Goal: Information Seeking & Learning: Learn about a topic

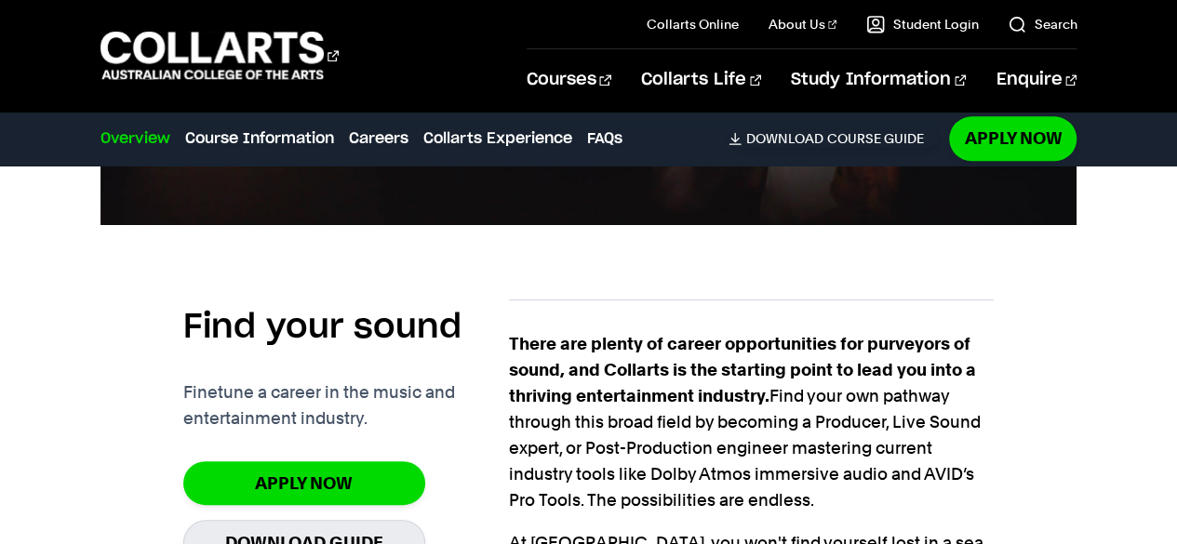
scroll to position [1094, 0]
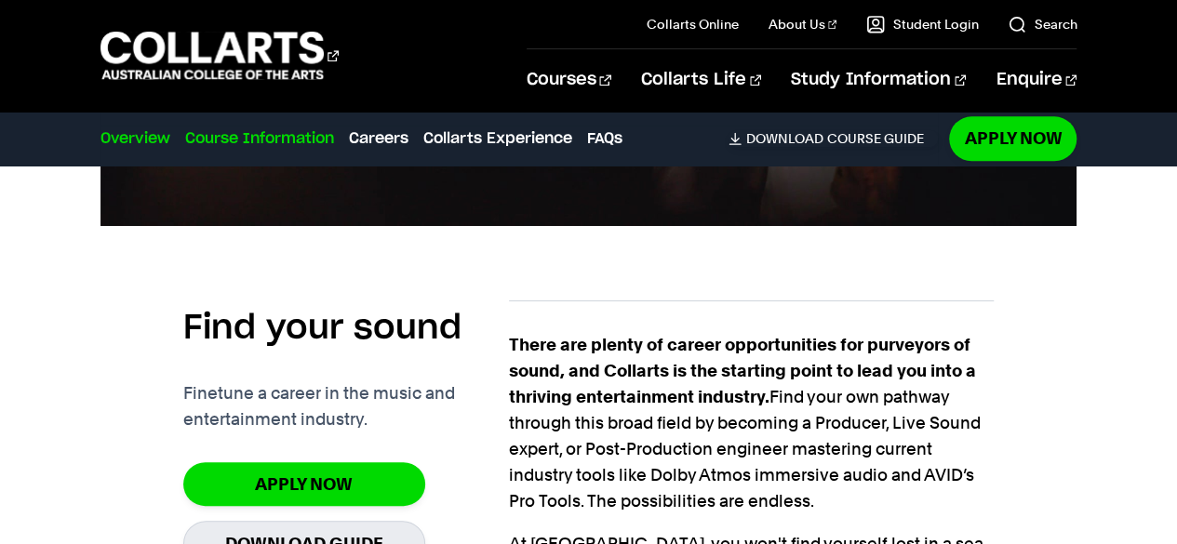
click at [238, 138] on link "Course Information" at bounding box center [259, 138] width 149 height 22
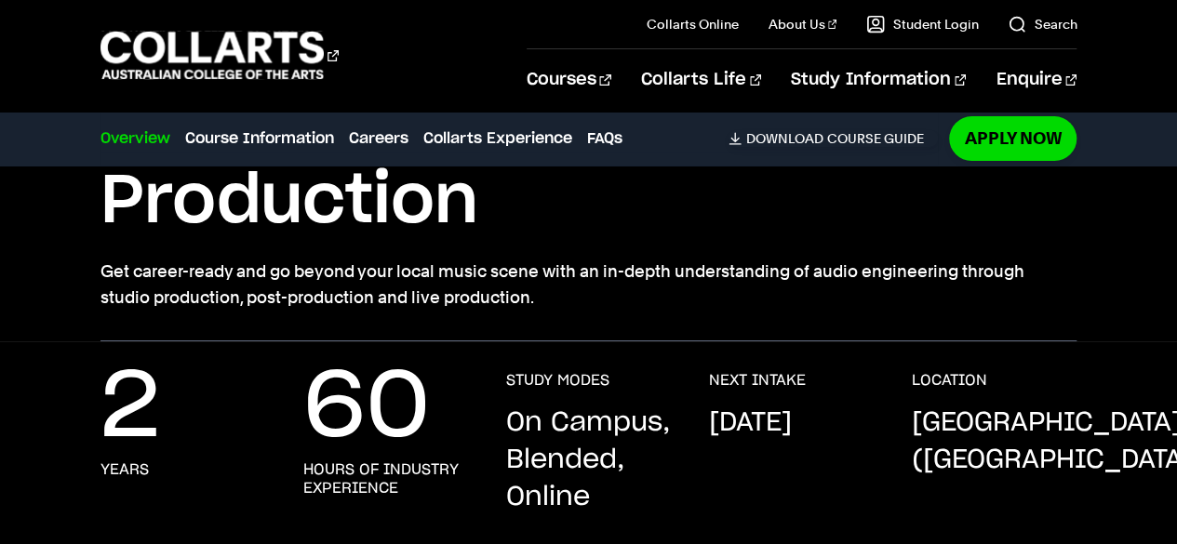
scroll to position [0, 0]
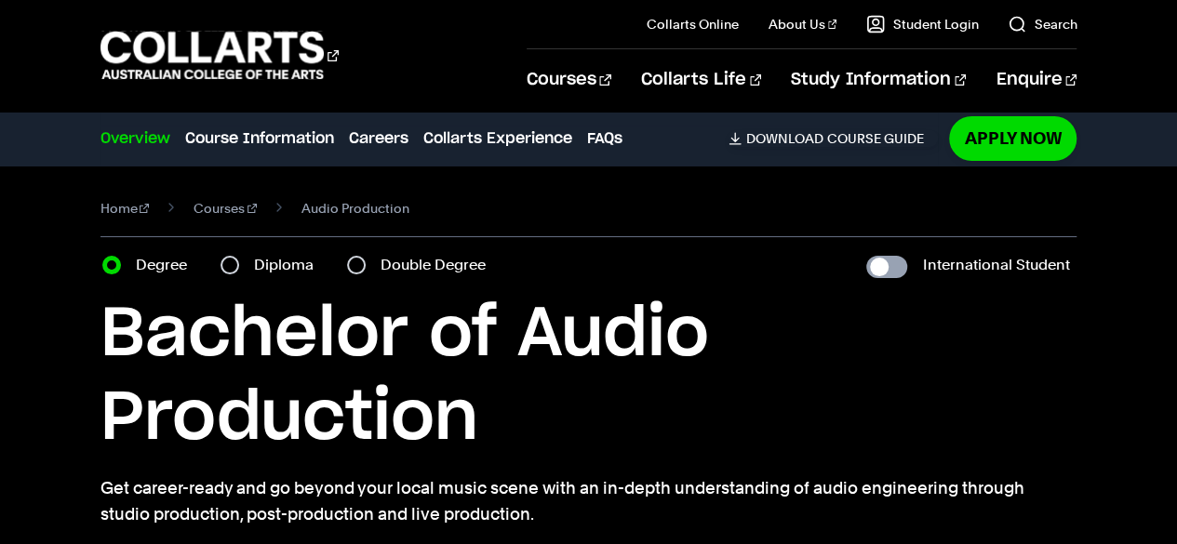
click at [886, 263] on input "International Student" at bounding box center [886, 267] width 41 height 22
checkbox input "true"
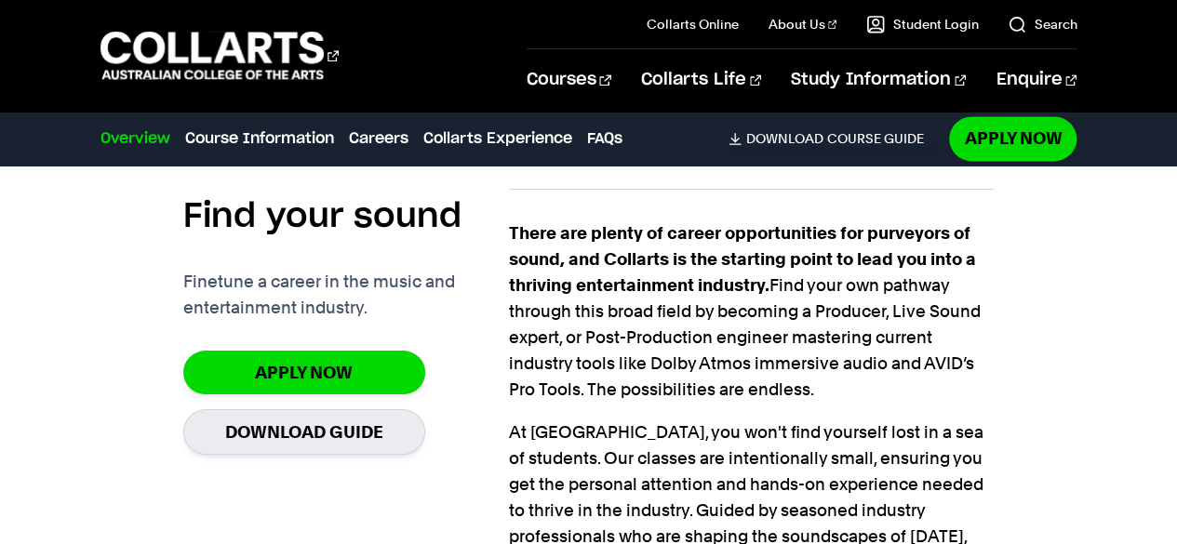
scroll to position [1225, 0]
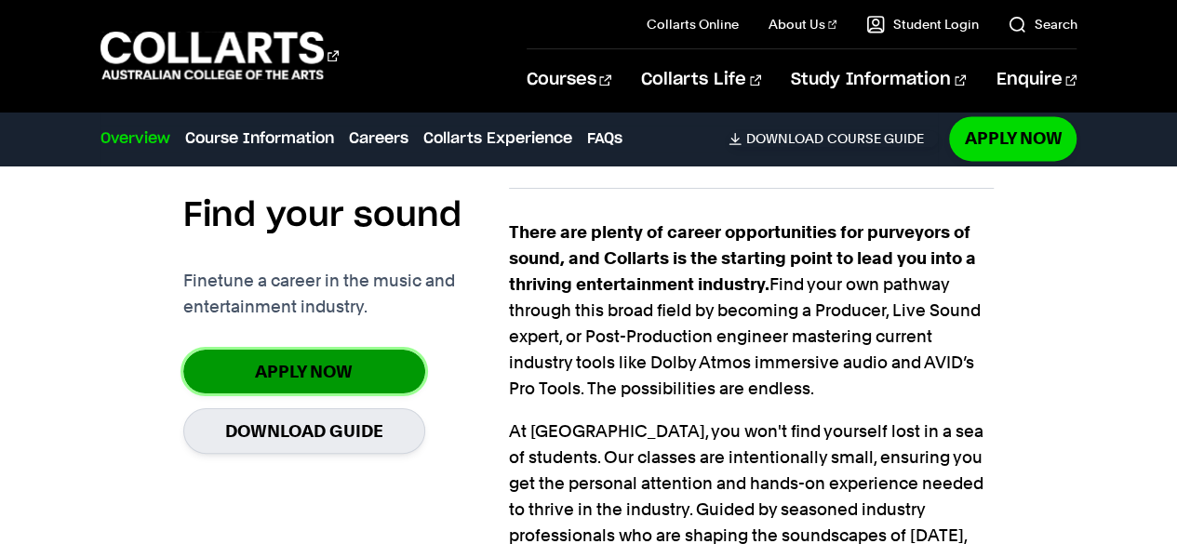
click at [361, 382] on link "Apply Now" at bounding box center [304, 372] width 242 height 44
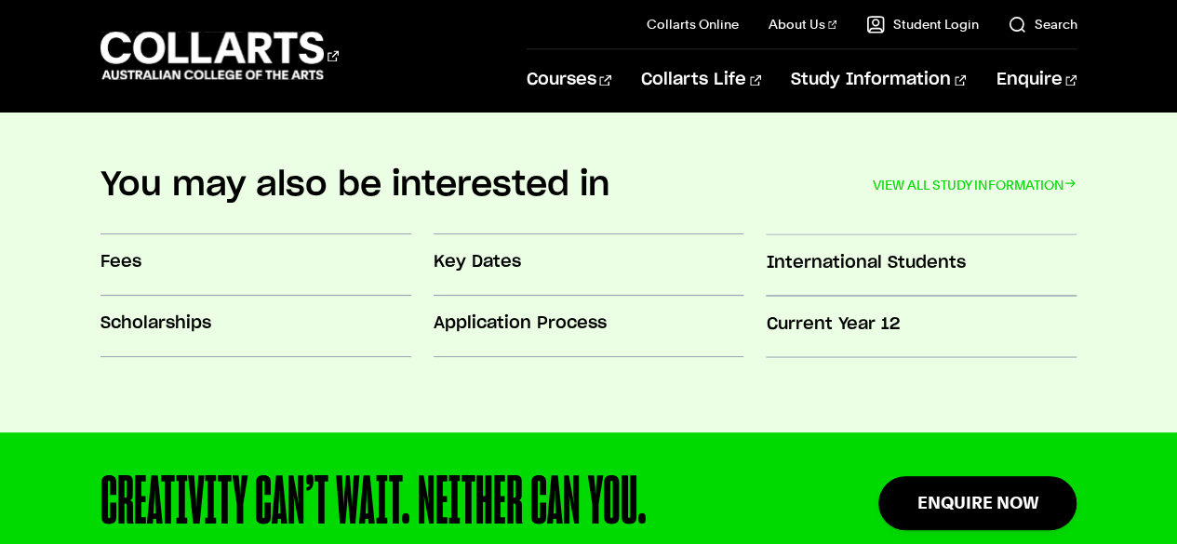
scroll to position [1562, 0]
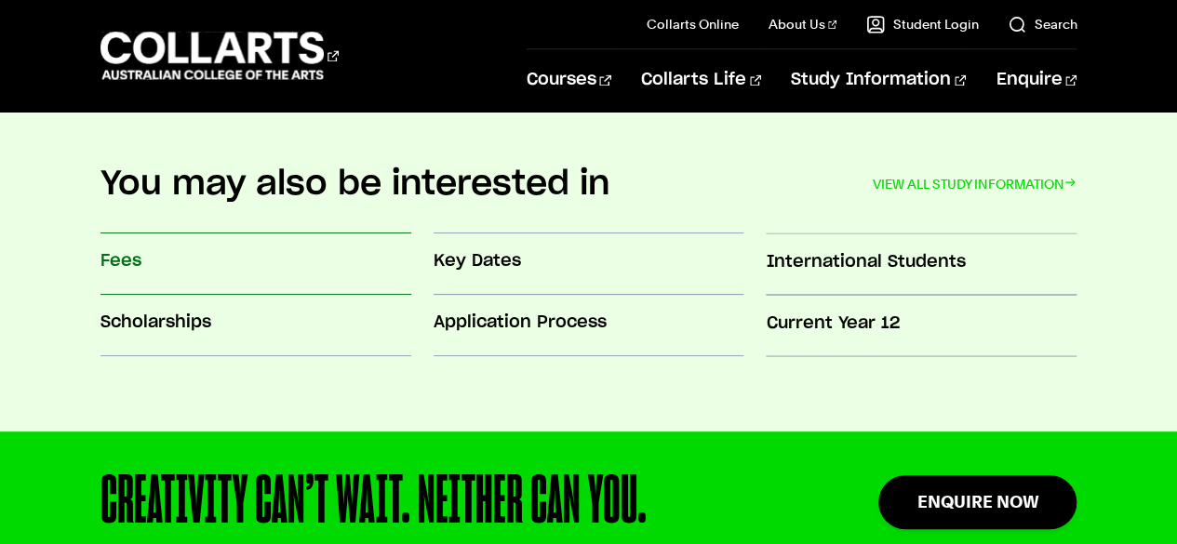
click at [132, 261] on h3 "Fees" at bounding box center [255, 261] width 311 height 24
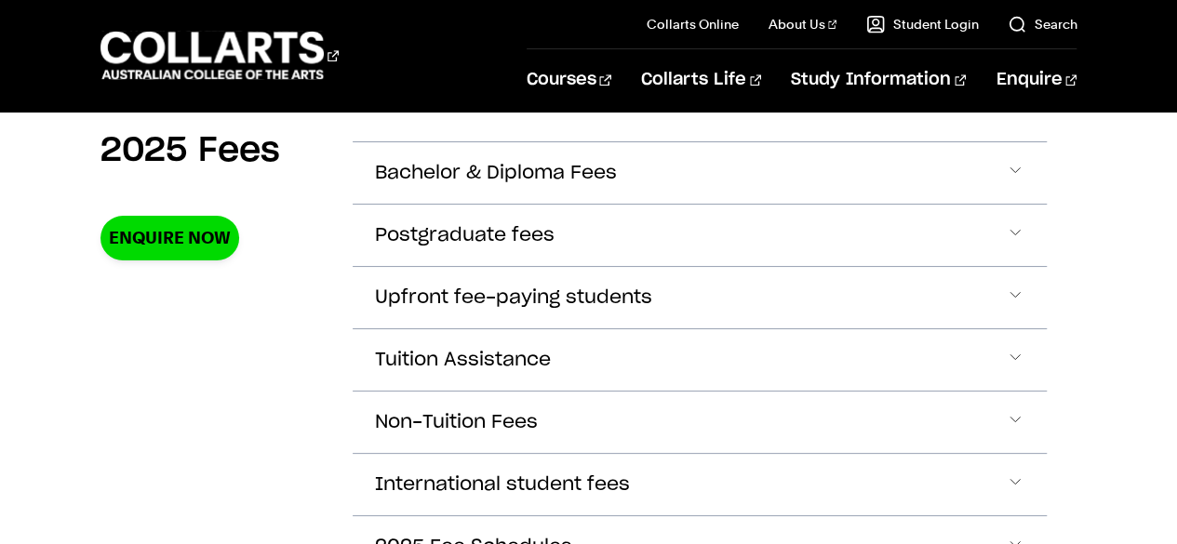
scroll to position [683, 0]
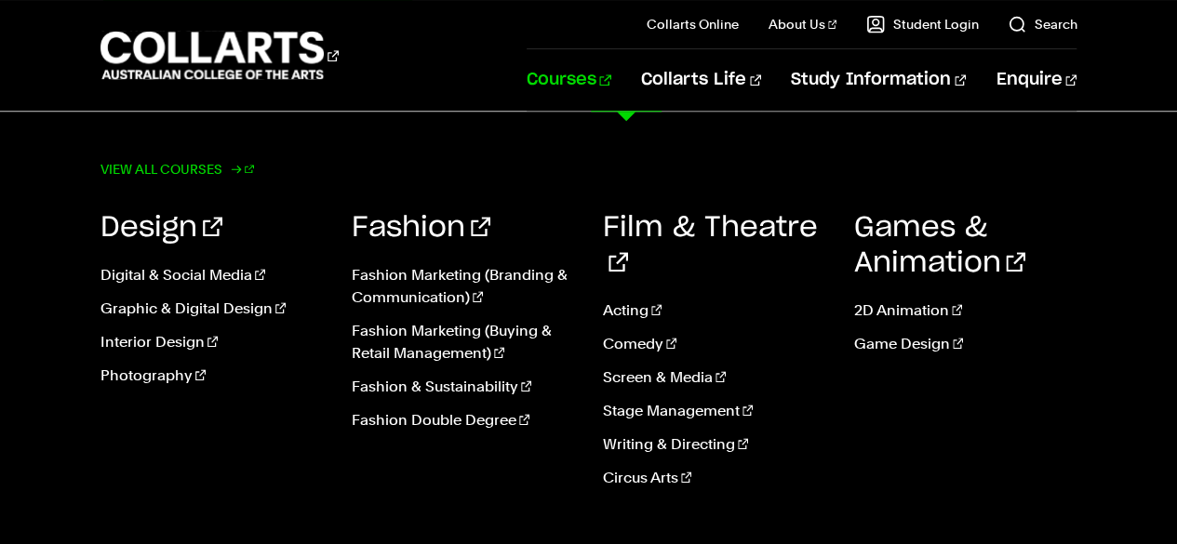
click at [141, 167] on link "View all courses" at bounding box center [177, 169] width 154 height 26
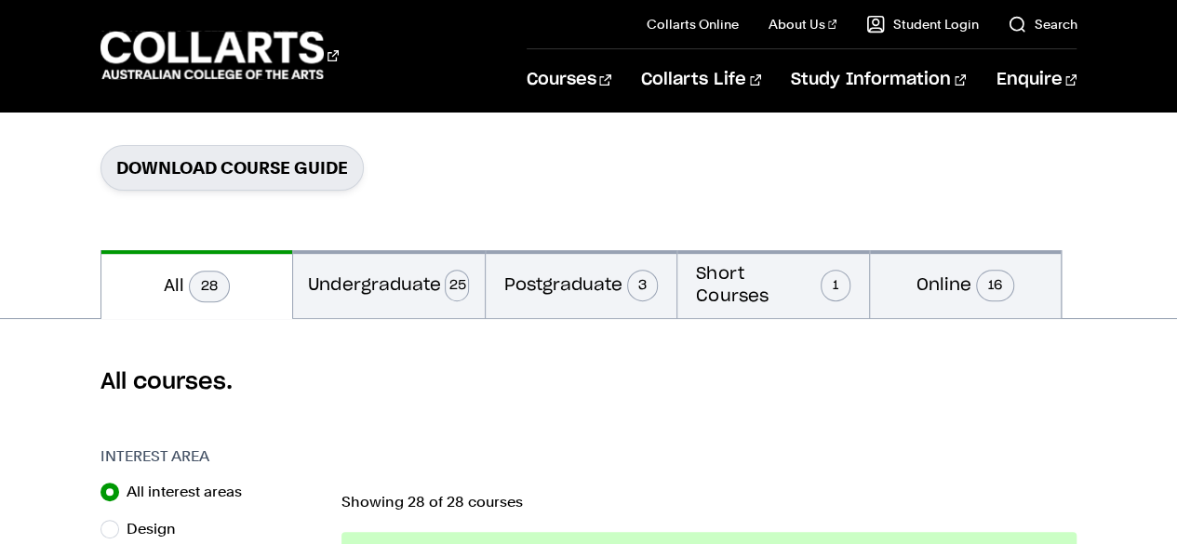
scroll to position [279, 0]
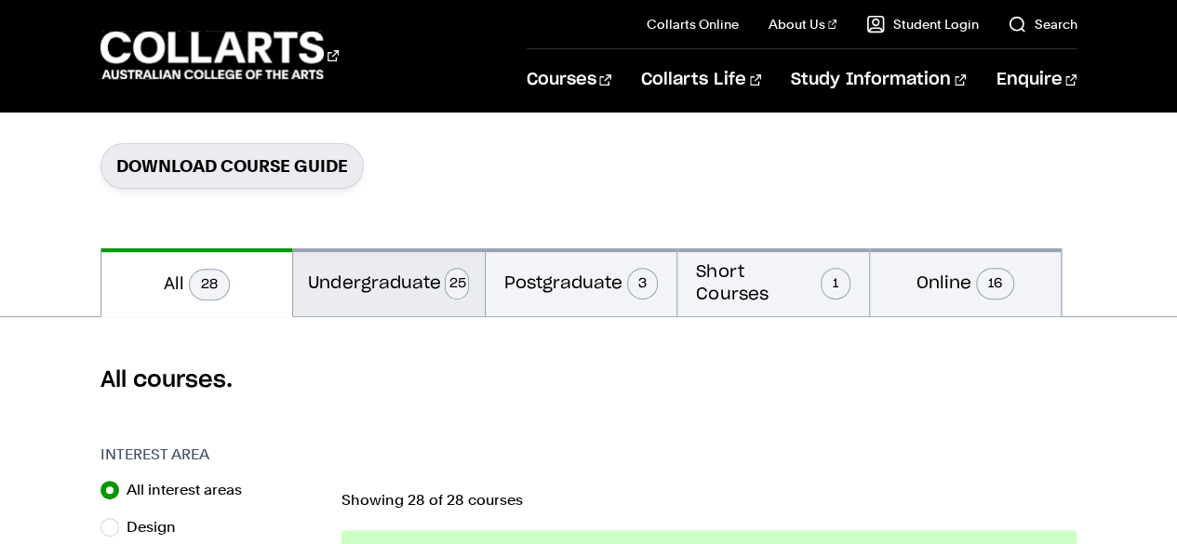
click at [372, 281] on button "Undergraduate 25" at bounding box center [389, 282] width 192 height 68
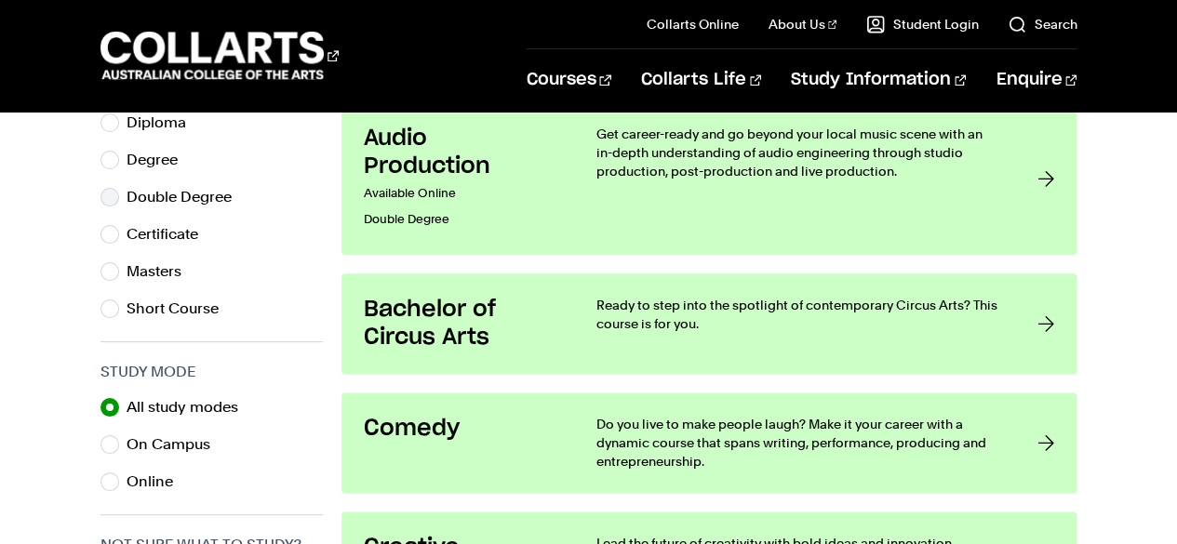
scroll to position [876, 0]
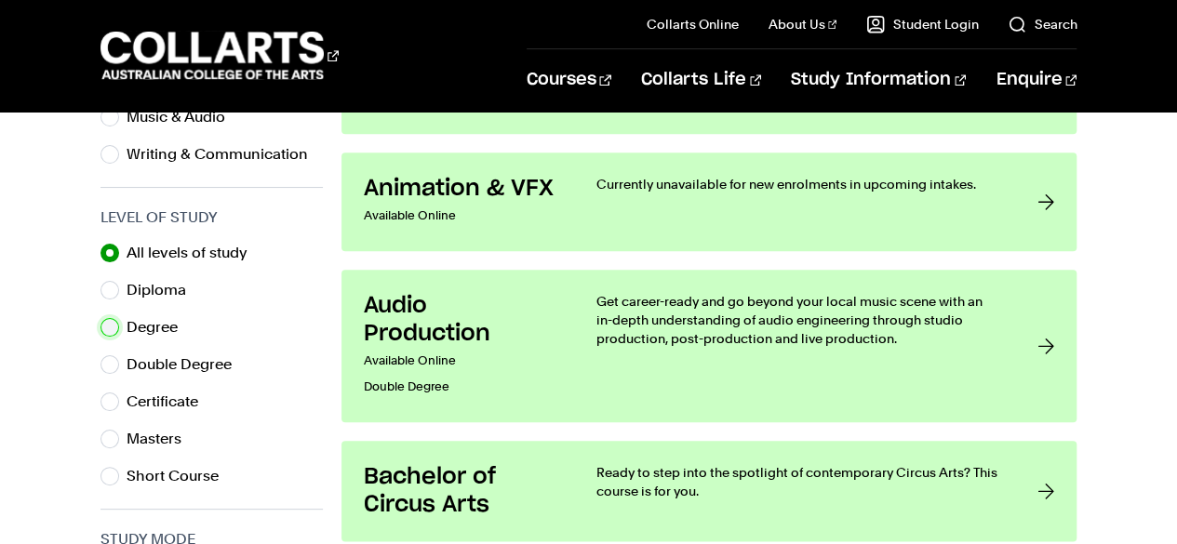
click at [110, 325] on input "Degree" at bounding box center [109, 327] width 19 height 19
radio input "true"
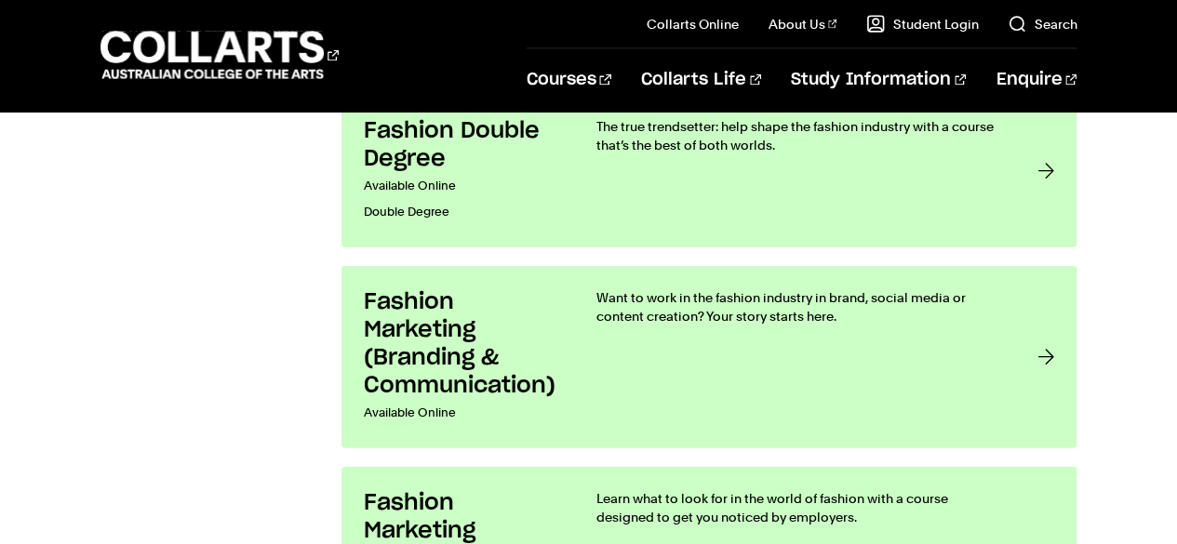
scroll to position [1969, 0]
